Goal: Task Accomplishment & Management: Complete application form

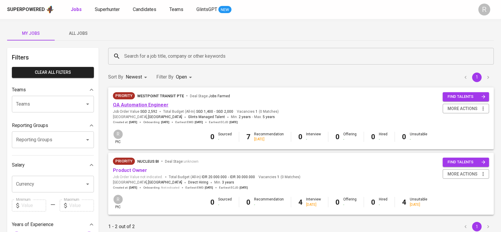
click at [157, 105] on link "QA Automation Engineer" at bounding box center [141, 105] width 56 height 6
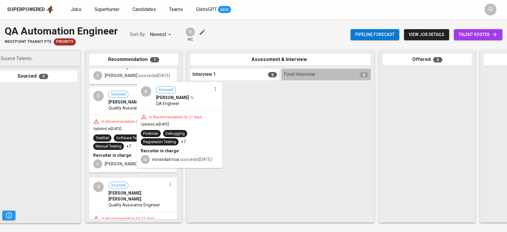
scroll to position [279, 0]
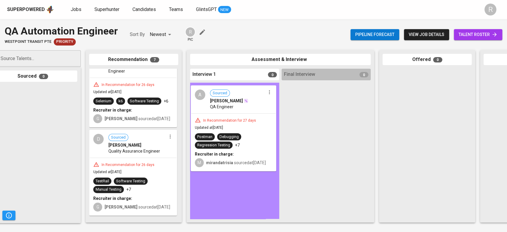
drag, startPoint x: 113, startPoint y: 136, endPoint x: 225, endPoint y: 138, distance: 112.3
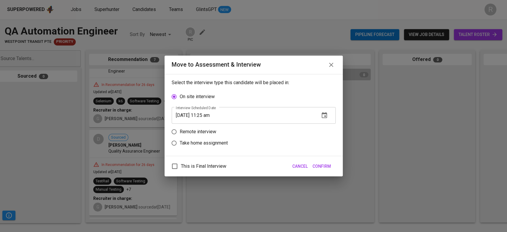
click at [196, 128] on p "Remote interview" at bounding box center [198, 131] width 37 height 7
click at [180, 128] on input "Remote interview" at bounding box center [174, 131] width 11 height 11
radio input "true"
click at [326, 127] on icon "button" at bounding box center [324, 126] width 5 height 6
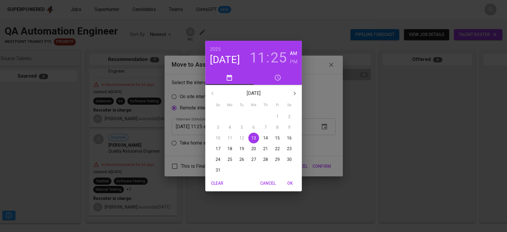
click at [256, 138] on p "13" at bounding box center [253, 138] width 5 height 6
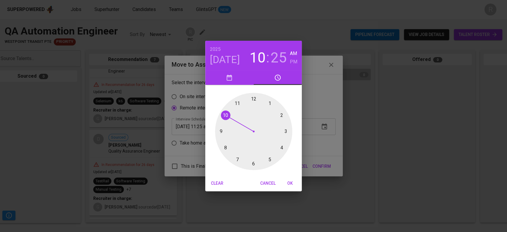
drag, startPoint x: 234, startPoint y: 103, endPoint x: 226, endPoint y: 114, distance: 13.7
click at [226, 114] on div at bounding box center [253, 131] width 77 height 77
drag, startPoint x: 272, startPoint y: 158, endPoint x: 266, endPoint y: 161, distance: 6.5
click at [266, 161] on div at bounding box center [253, 131] width 77 height 77
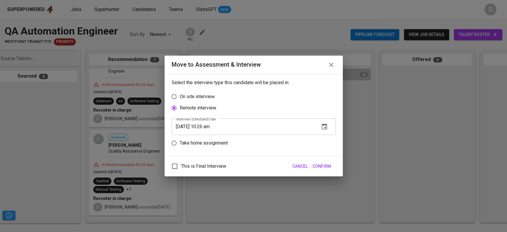
click at [323, 169] on span "Confirm" at bounding box center [322, 166] width 18 height 7
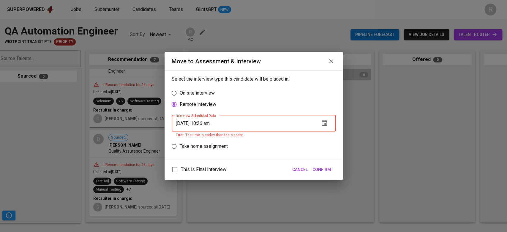
click at [212, 123] on input "[DATE] 10:26 am" at bounding box center [243, 123] width 143 height 17
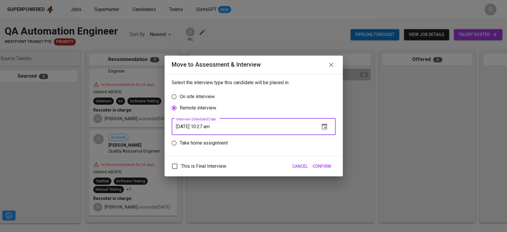
type input "[DATE] 10:27 am"
click at [323, 168] on span "Confirm" at bounding box center [322, 166] width 18 height 7
